Goal: Task Accomplishment & Management: Complete application form

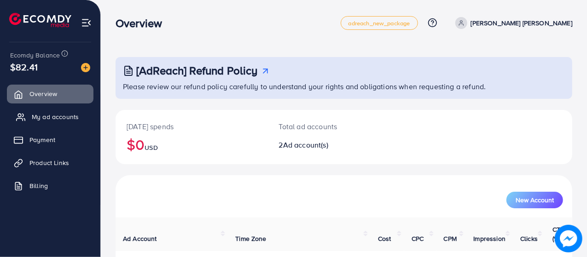
click at [51, 115] on span "My ad accounts" at bounding box center [55, 116] width 47 height 9
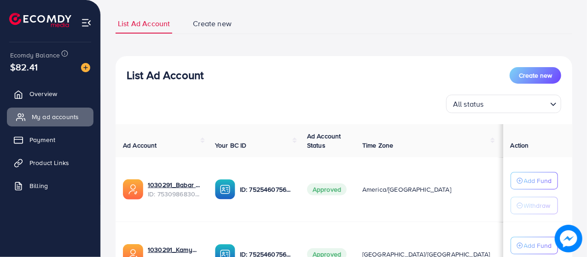
scroll to position [58, 0]
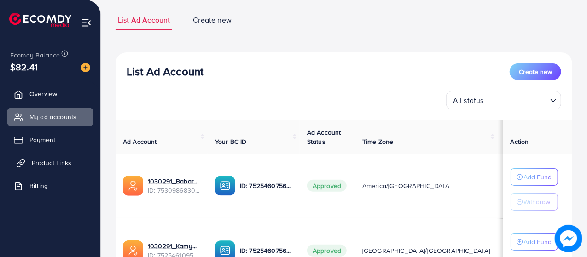
click at [35, 165] on span "Product Links" at bounding box center [52, 162] width 40 height 9
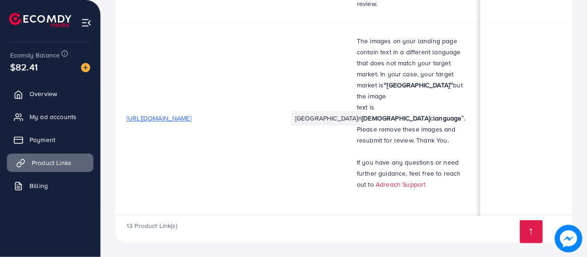
scroll to position [1248, 0]
click at [192, 123] on span "[URL][DOMAIN_NAME]" at bounding box center [159, 118] width 65 height 9
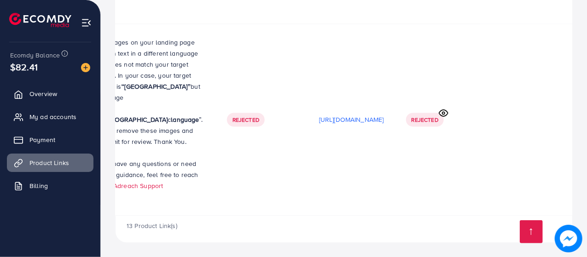
scroll to position [1273, 0]
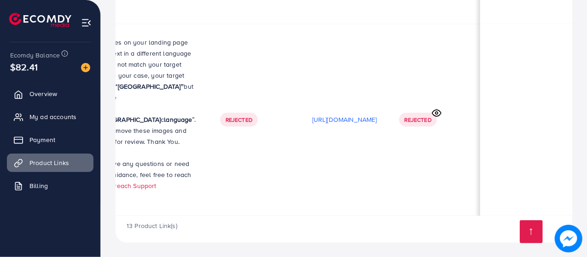
click at [447, 150] on td "Rejected" at bounding box center [434, 119] width 92 height 192
click at [438, 118] on icon at bounding box center [437, 113] width 10 height 10
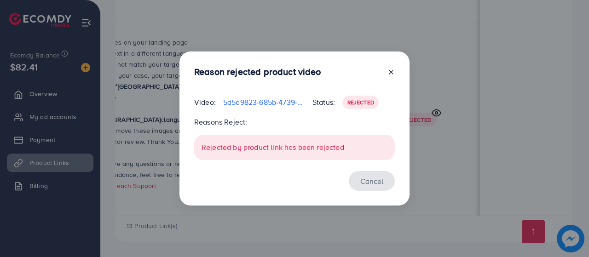
click at [374, 184] on button "Cancel" at bounding box center [372, 181] width 46 height 20
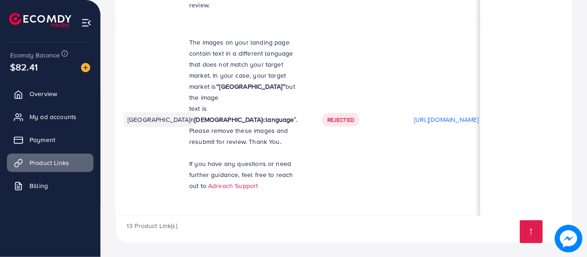
scroll to position [0, 0]
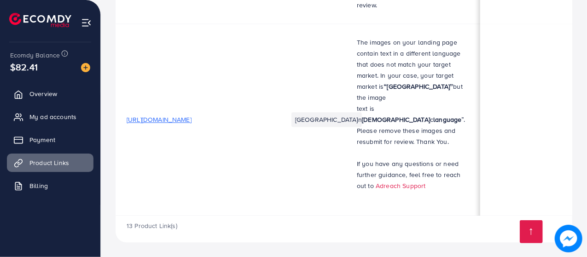
click at [213, 172] on td "[URL][DOMAIN_NAME]" at bounding box center [196, 119] width 161 height 192
click at [192, 124] on span "[URL][DOMAIN_NAME]" at bounding box center [159, 119] width 65 height 9
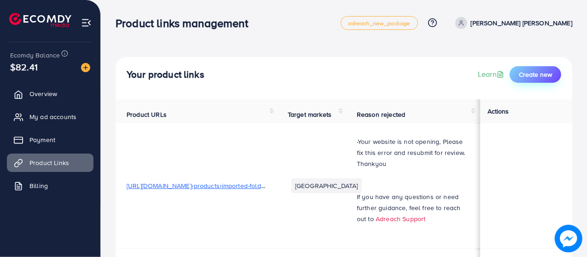
click at [537, 75] on span "Create new" at bounding box center [535, 74] width 33 height 9
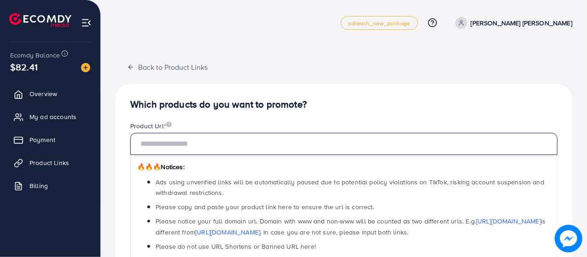
click at [227, 149] on input "text" at bounding box center [343, 144] width 427 height 22
paste input "**********"
type input "*"
click at [259, 143] on input "text" at bounding box center [343, 144] width 427 height 22
paste input "**********"
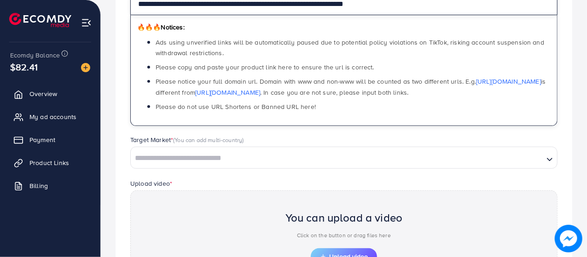
scroll to position [169, 0]
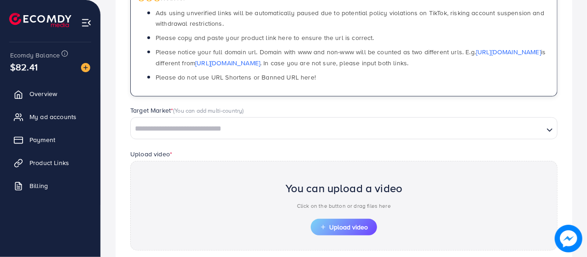
type input "**********"
click at [244, 122] on input "Search for option" at bounding box center [337, 129] width 411 height 14
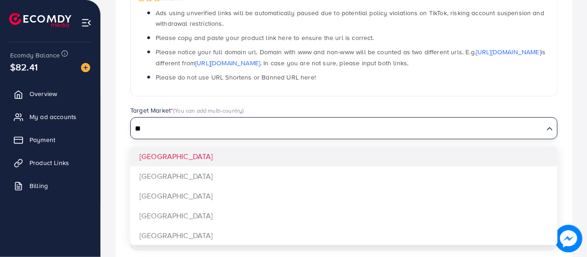
type input "**"
click at [181, 178] on div "**********" at bounding box center [344, 124] width 457 height 419
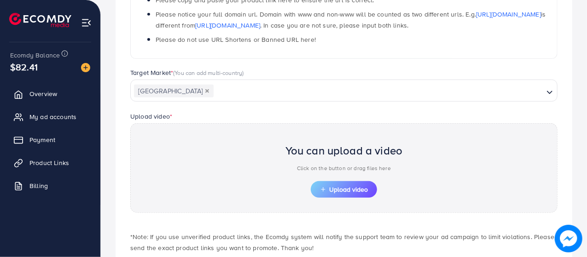
scroll to position [212, 0]
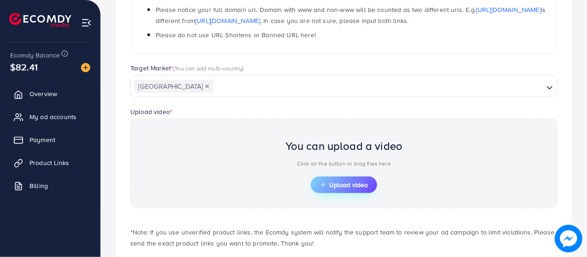
click at [351, 184] on span "Upload video" at bounding box center [344, 185] width 48 height 6
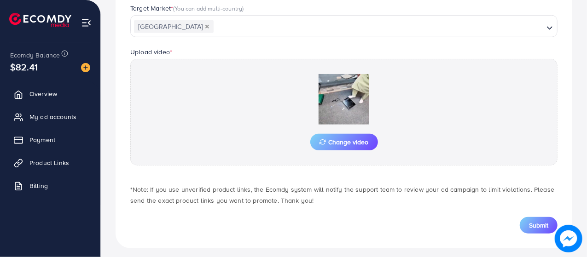
scroll to position [276, 0]
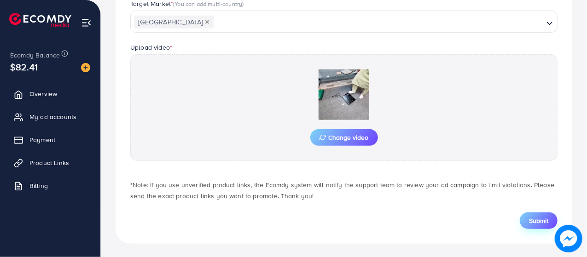
click at [542, 218] on span "Submit" at bounding box center [538, 220] width 19 height 9
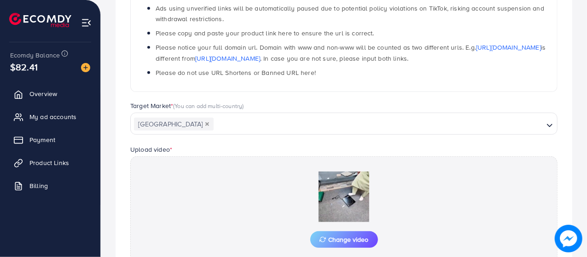
scroll to position [175, 0]
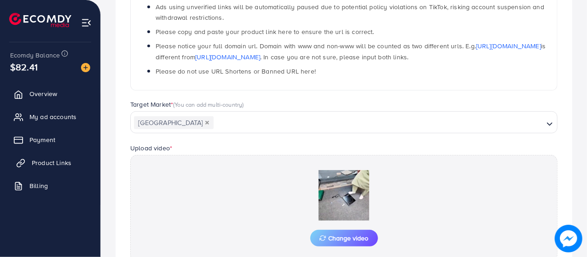
click at [33, 163] on span "Product Links" at bounding box center [52, 162] width 40 height 9
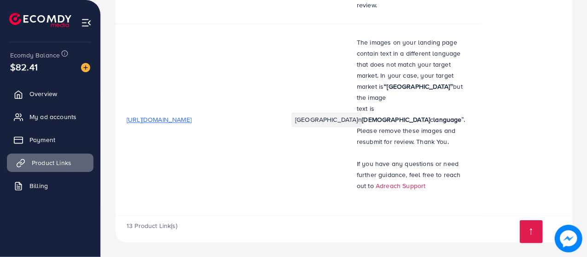
scroll to position [1349, 0]
click at [184, 115] on span "[URL][DOMAIN_NAME]" at bounding box center [159, 119] width 65 height 9
click at [192, 115] on span "[URL][DOMAIN_NAME]" at bounding box center [159, 119] width 65 height 9
click at [187, 94] on td "[URL][DOMAIN_NAME]" at bounding box center [196, 119] width 161 height 192
drag, startPoint x: 124, startPoint y: 87, endPoint x: 139, endPoint y: 86, distance: 15.3
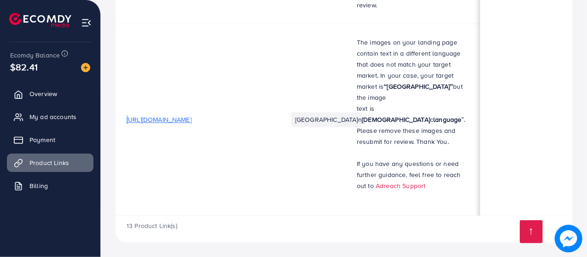
drag, startPoint x: 139, startPoint y: 86, endPoint x: 129, endPoint y: 68, distance: 20.6
click at [129, 68] on td "[URL][DOMAIN_NAME]" at bounding box center [196, 119] width 161 height 192
drag, startPoint x: 151, startPoint y: 100, endPoint x: 128, endPoint y: 94, distance: 23.2
click at [128, 94] on td "[URL][DOMAIN_NAME]" at bounding box center [196, 119] width 161 height 192
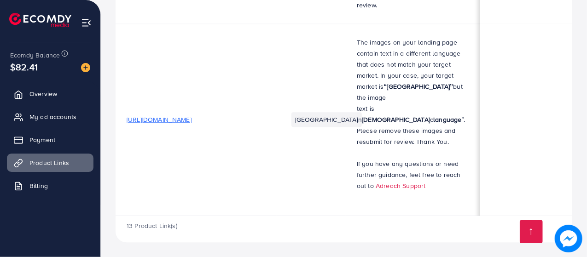
drag, startPoint x: 264, startPoint y: 85, endPoint x: 122, endPoint y: 85, distance: 142.8
click at [122, 85] on td "[URL][DOMAIN_NAME]" at bounding box center [196, 119] width 161 height 192
